Goal: Information Seeking & Learning: Learn about a topic

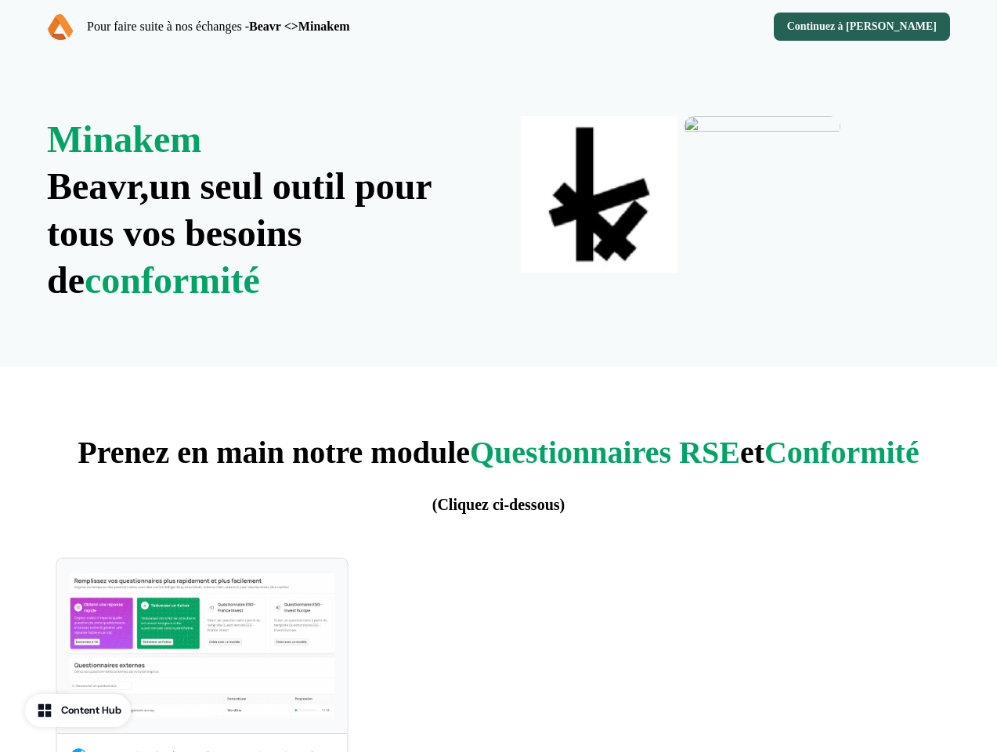
click at [498, 27] on div "Pour faire suite à nos échanges - Beavr <>Minakem Continuez à decouvrir Beavr" at bounding box center [498, 26] width 997 height 53
click at [269, 27] on strong "Beavr <>Minakem" at bounding box center [299, 26] width 101 height 13
click at [728, 27] on div "Continuez à [PERSON_NAME]" at bounding box center [728, 27] width 446 height 28
click at [867, 27] on button "Continuez à [PERSON_NAME]" at bounding box center [862, 27] width 176 height 28
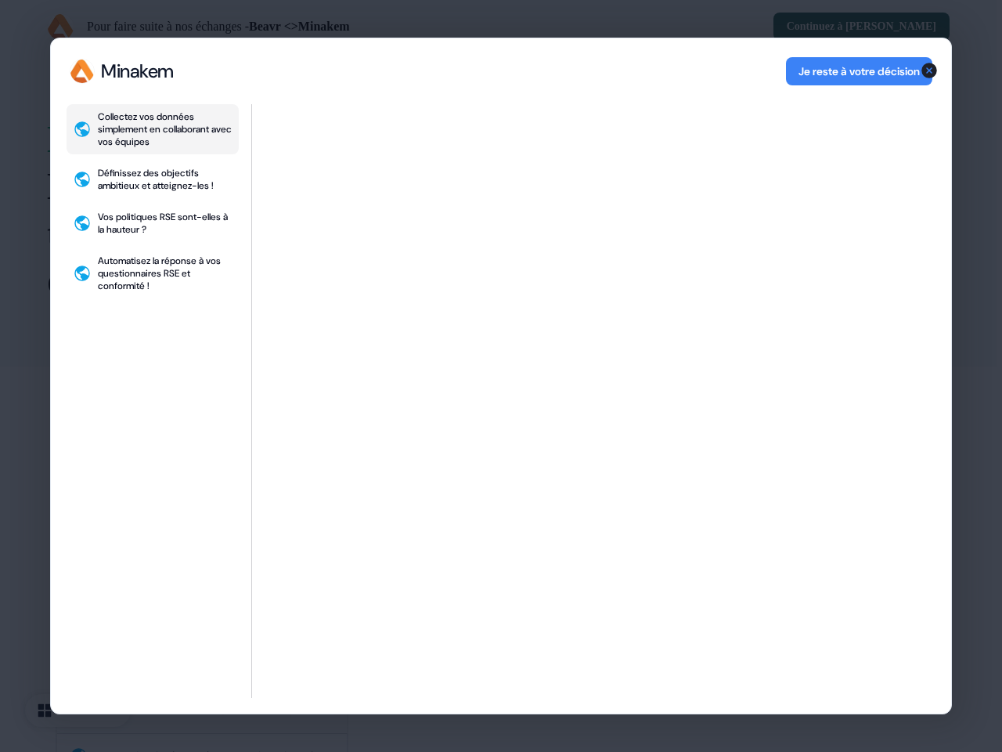
click at [202, 655] on div "Collectez vos données simplement en collaborant avec vos équipes Définissez des…" at bounding box center [153, 401] width 172 height 594
